Goal: Task Accomplishment & Management: Use online tool/utility

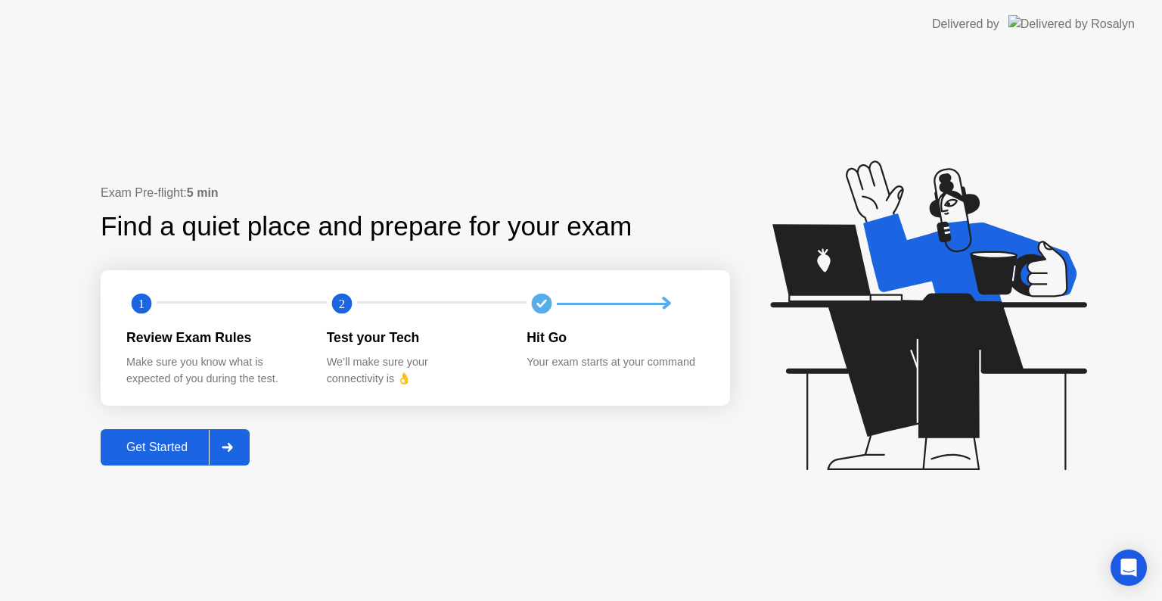
click at [151, 440] on div "Get Started" at bounding box center [157, 447] width 104 height 14
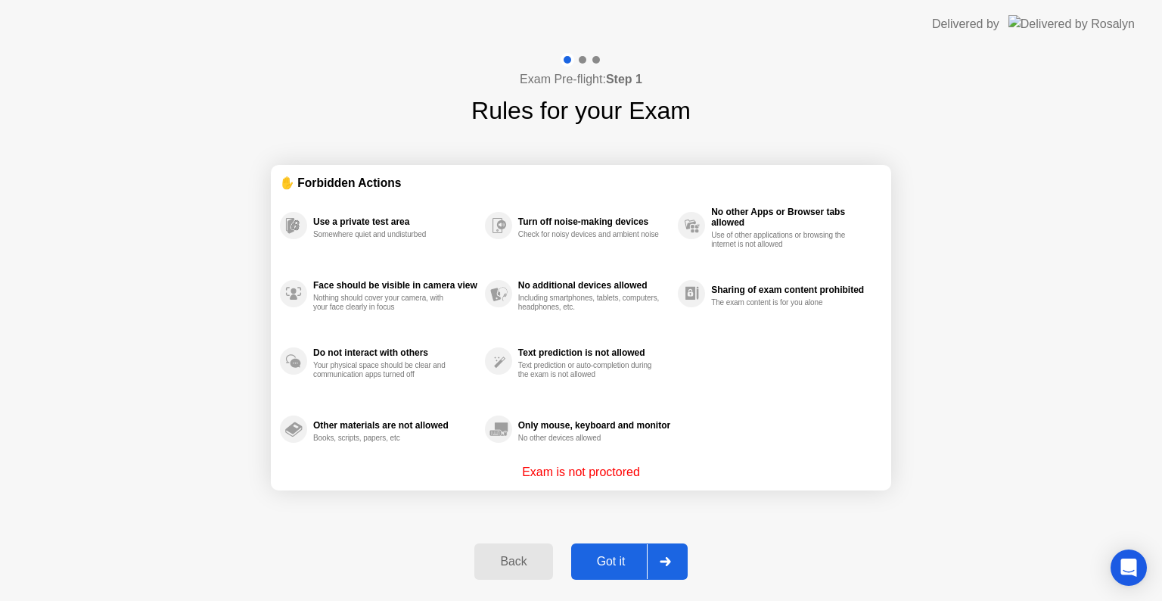
click at [611, 567] on div "Got it" at bounding box center [611, 562] width 71 height 14
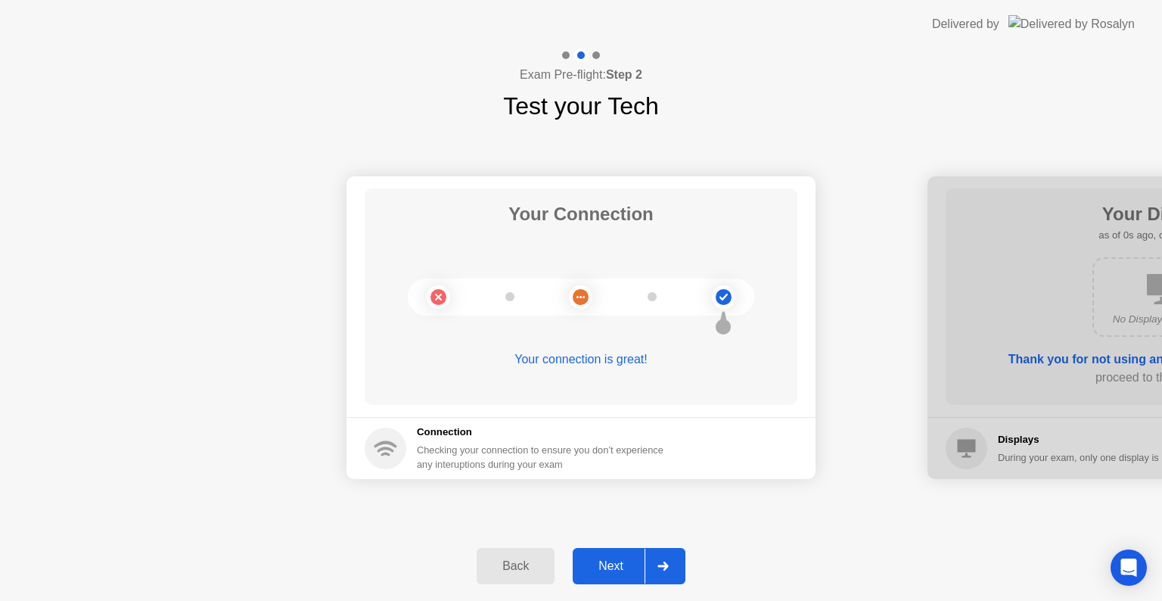
click at [611, 567] on div "Next" at bounding box center [610, 566] width 67 height 14
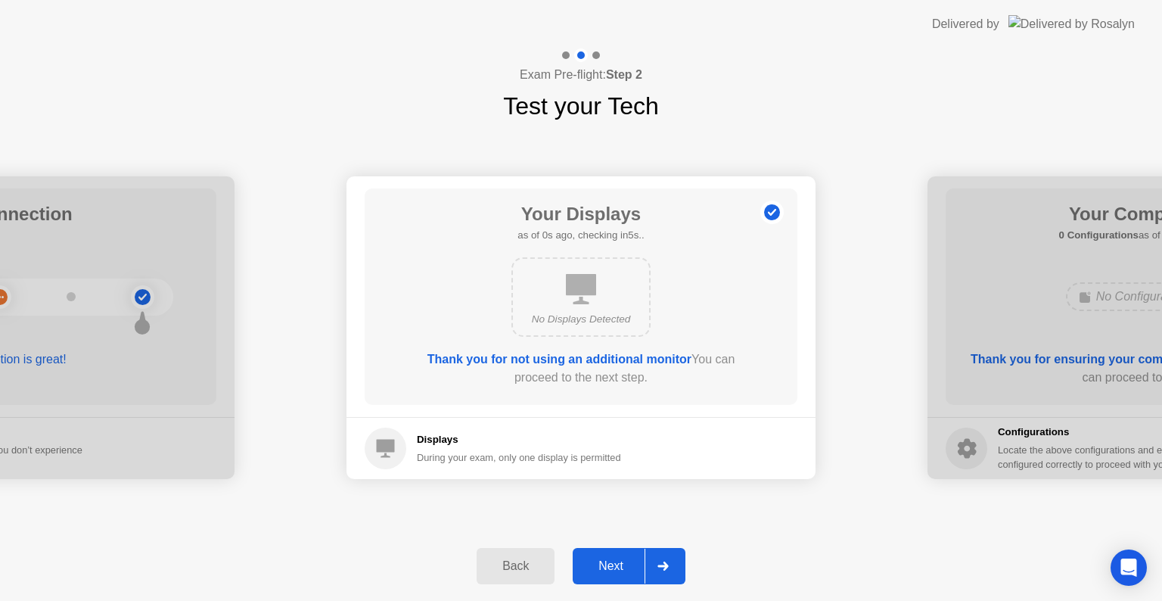
click at [617, 559] on div "Next" at bounding box center [610, 566] width 67 height 14
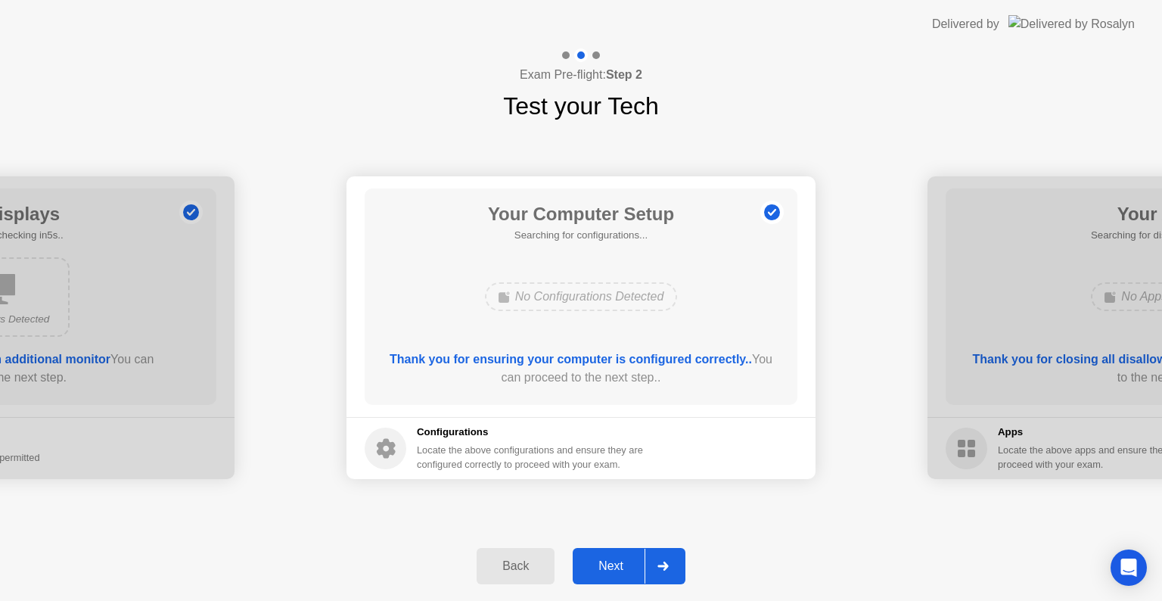
click at [617, 559] on div "Next" at bounding box center [610, 566] width 67 height 14
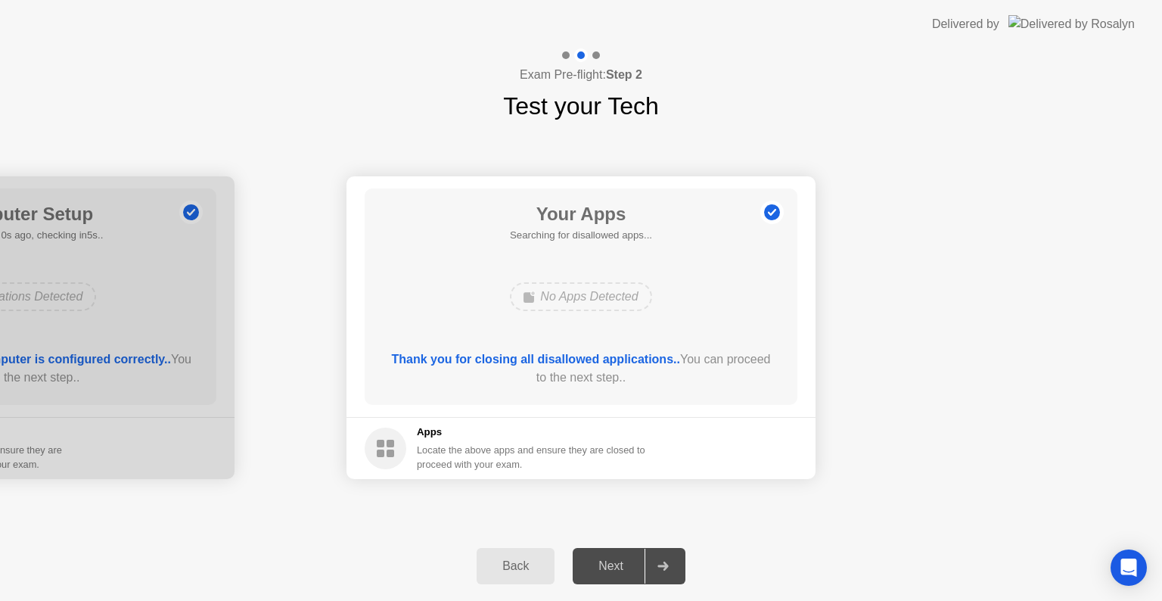
click at [617, 559] on div "Next" at bounding box center [610, 566] width 67 height 14
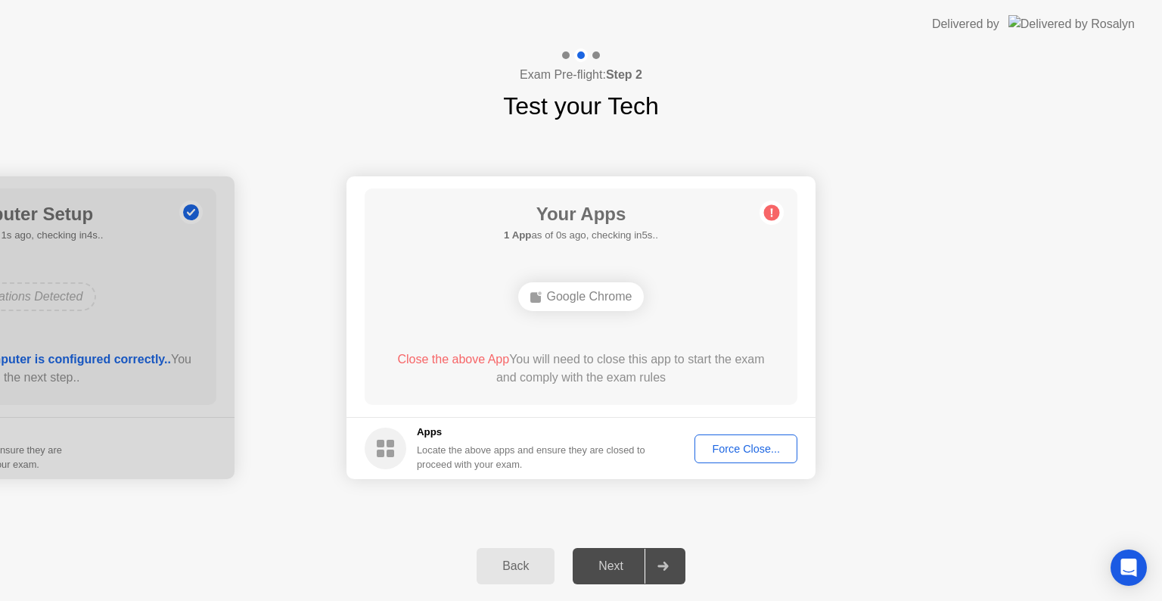
click at [756, 455] on div "Force Close..." at bounding box center [746, 449] width 92 height 12
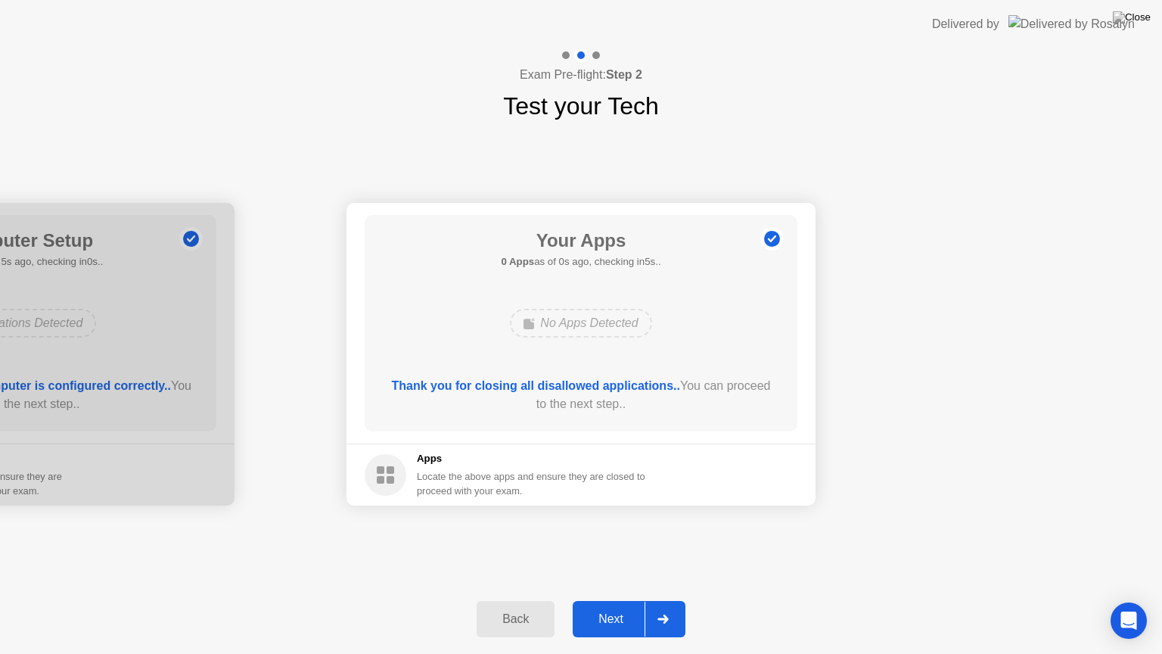
click at [650, 600] on div at bounding box center [663, 618] width 36 height 35
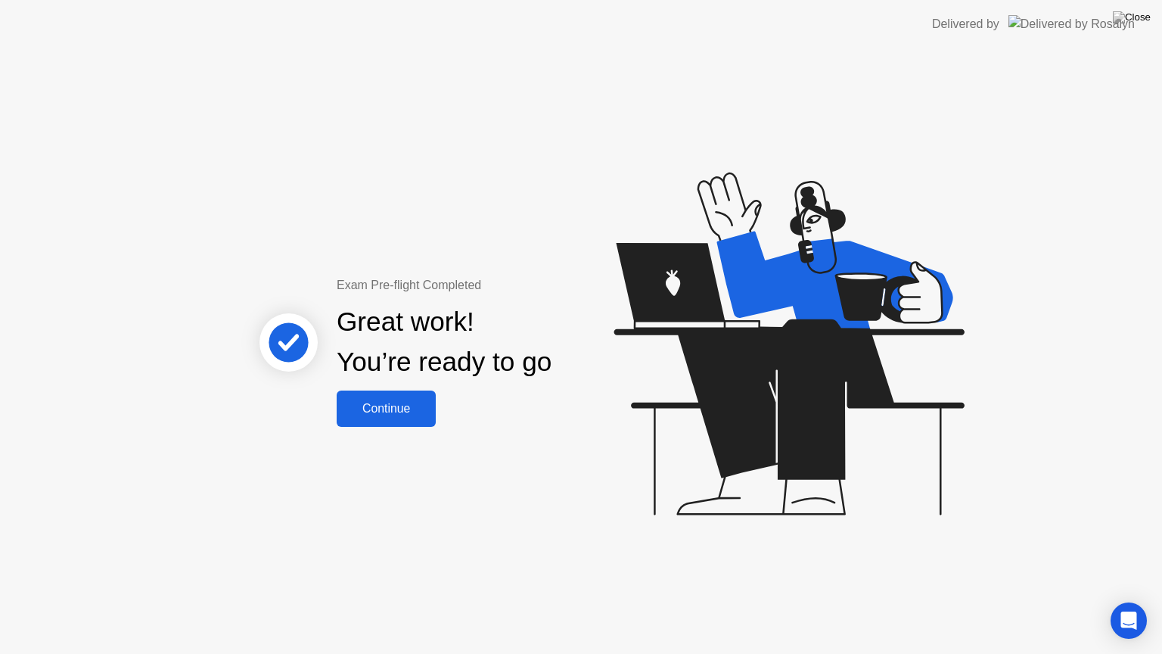
click at [399, 402] on div "Continue" at bounding box center [386, 409] width 90 height 14
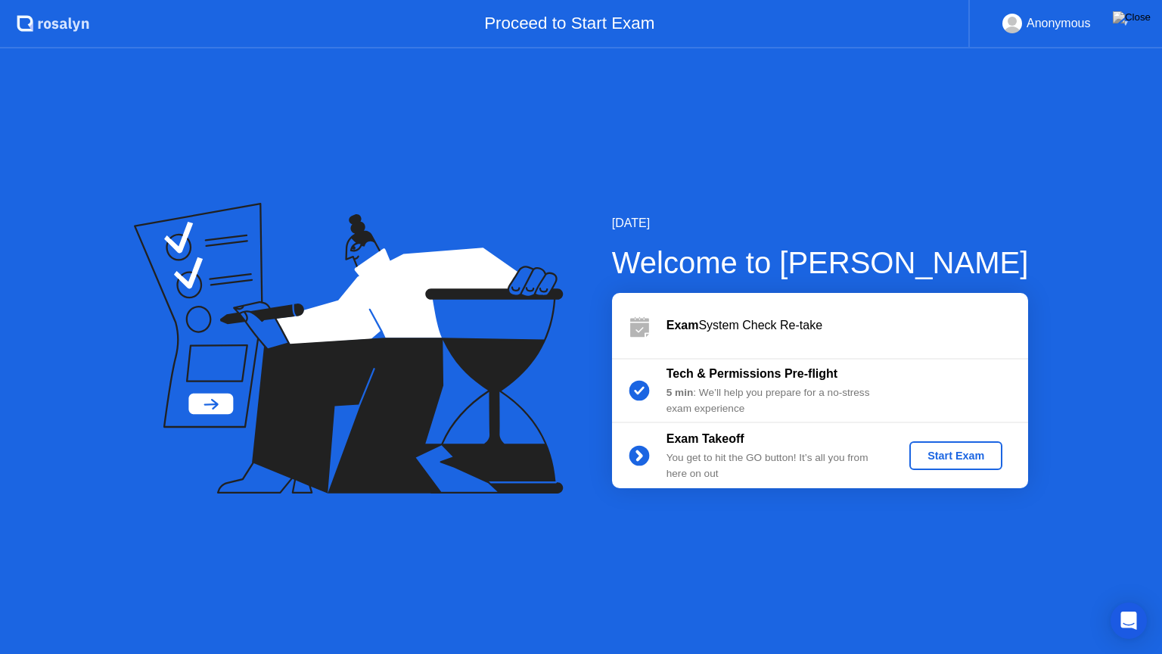
click at [946, 465] on button "Start Exam" at bounding box center [955, 455] width 93 height 29
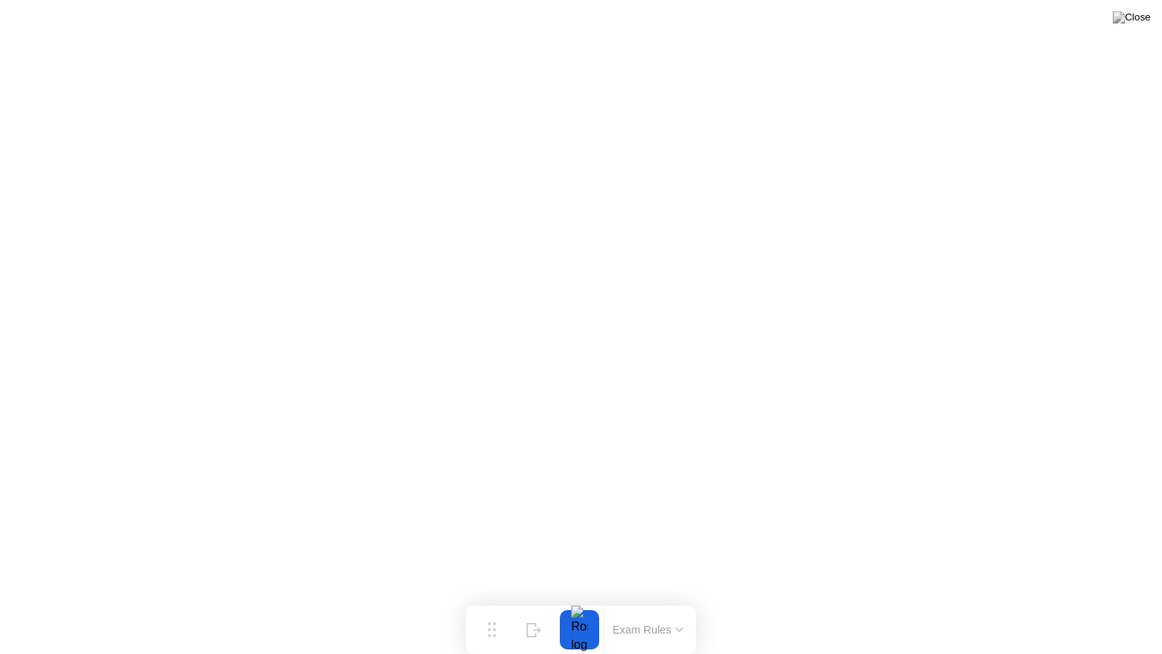
click at [1136, 27] on button at bounding box center [1131, 18] width 45 height 20
click at [1134, 27] on button at bounding box center [1131, 18] width 45 height 20
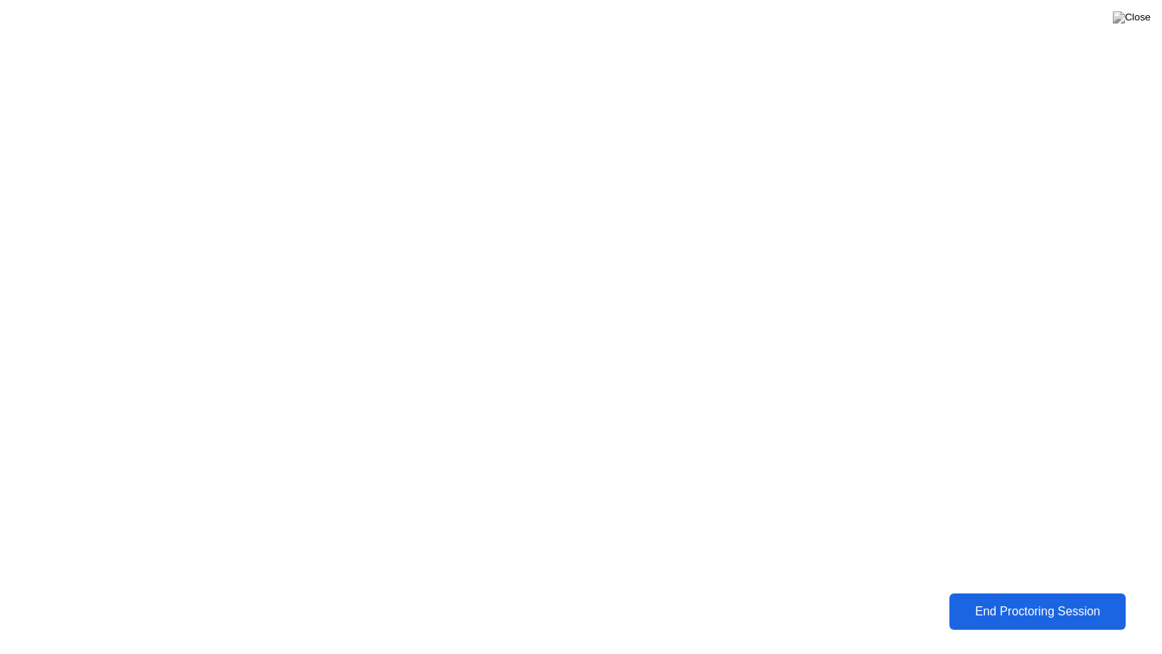
click at [1008, 600] on div "End Proctoring Session" at bounding box center [1037, 612] width 167 height 14
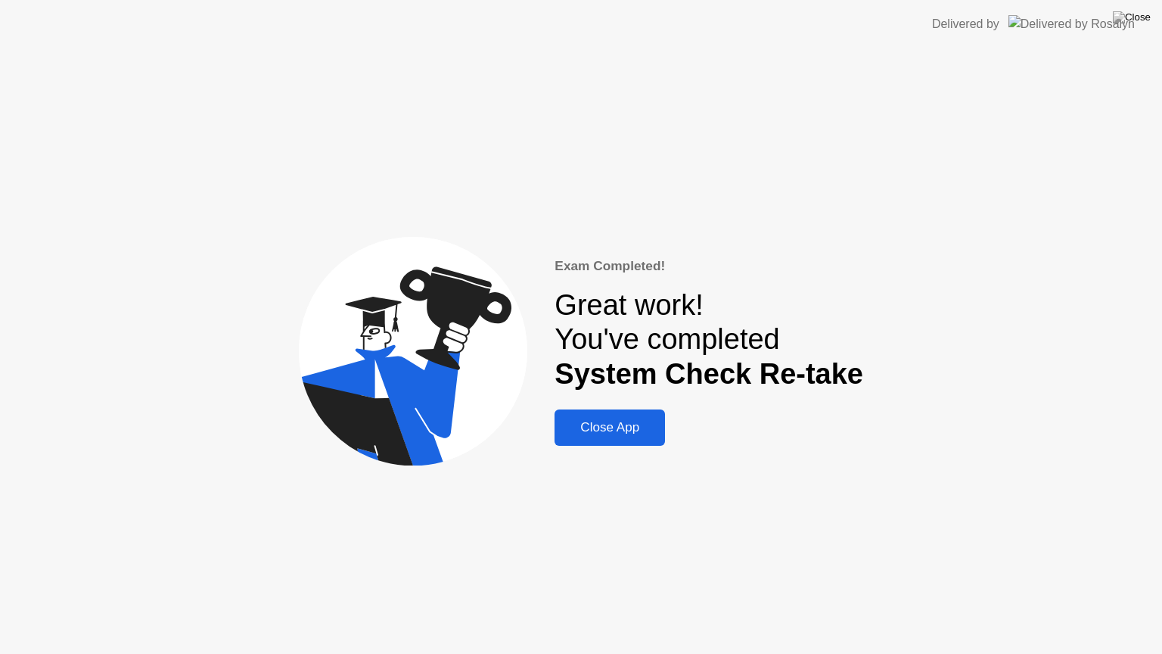
click at [629, 434] on div "Close App" at bounding box center [609, 427] width 101 height 15
